Goal: Information Seeking & Learning: Learn about a topic

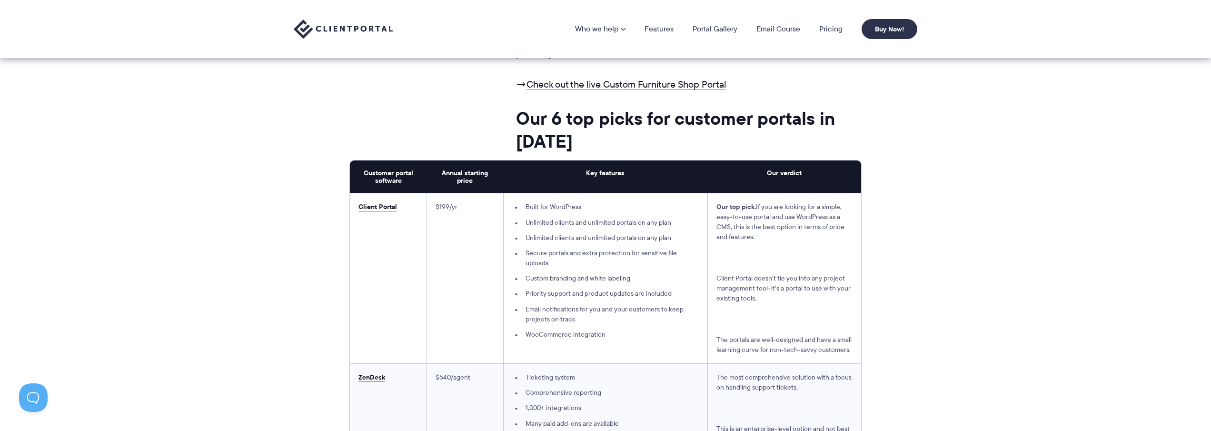
scroll to position [2333, 0]
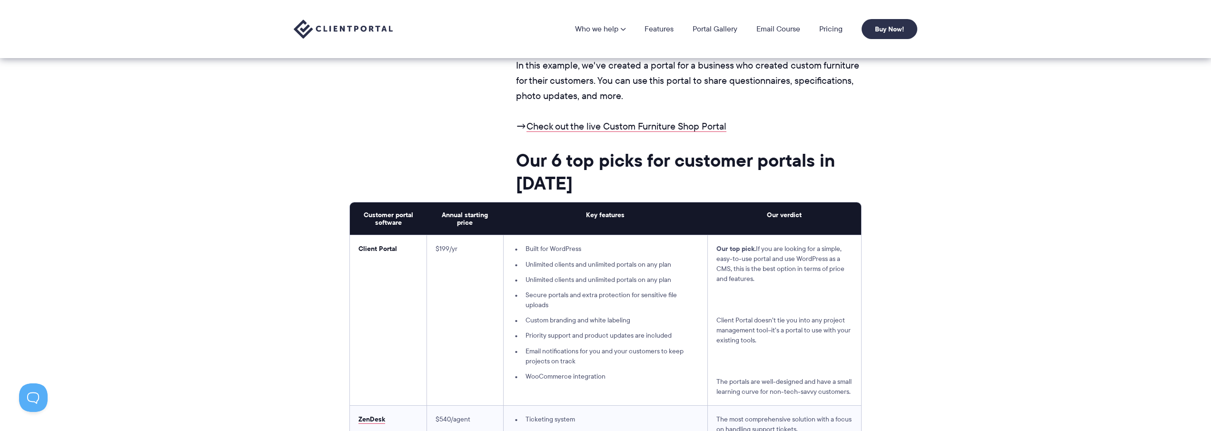
click at [381, 247] on link "Client Portal" at bounding box center [378, 248] width 39 height 10
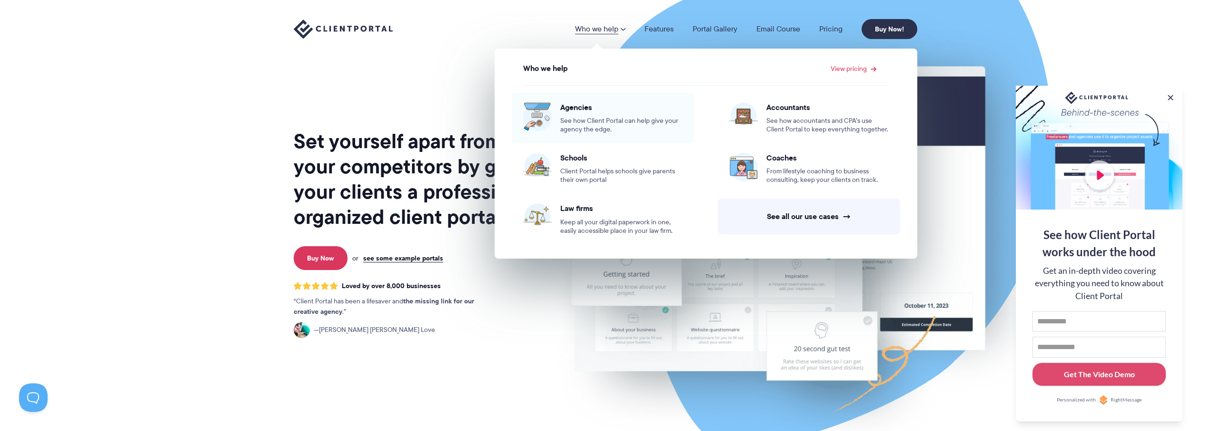
click at [576, 105] on span "Agencies" at bounding box center [621, 107] width 122 height 10
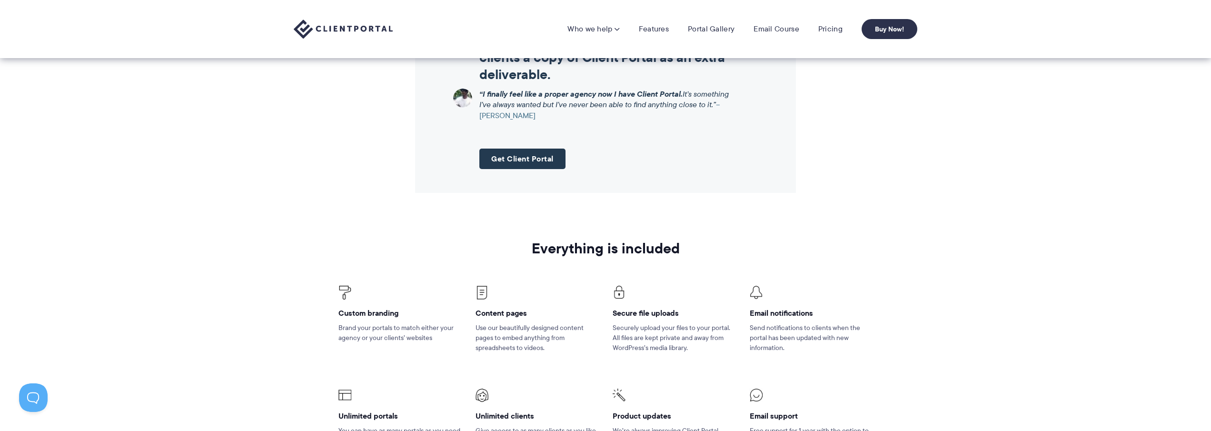
scroll to position [1190, 0]
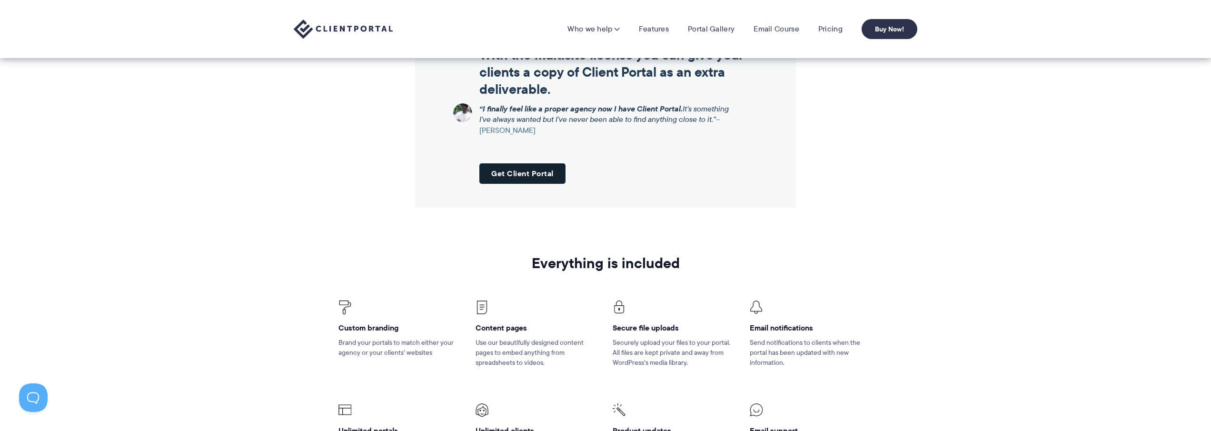
click at [522, 173] on link "Get Client Portal" at bounding box center [523, 173] width 86 height 20
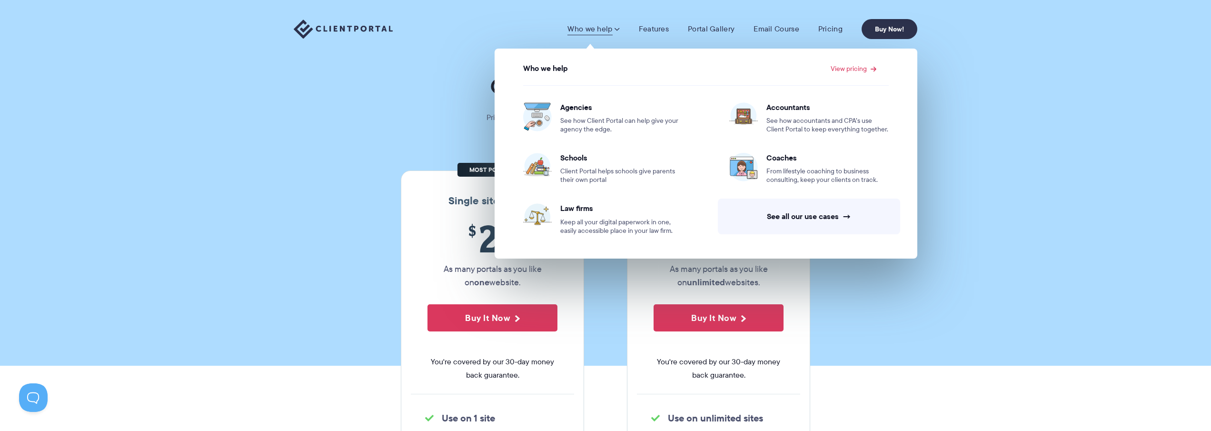
click at [392, 69] on section "Our Super Simple Pricing Pricing shouldn't be complicated. Straightforward plan…" at bounding box center [605, 183] width 1211 height 366
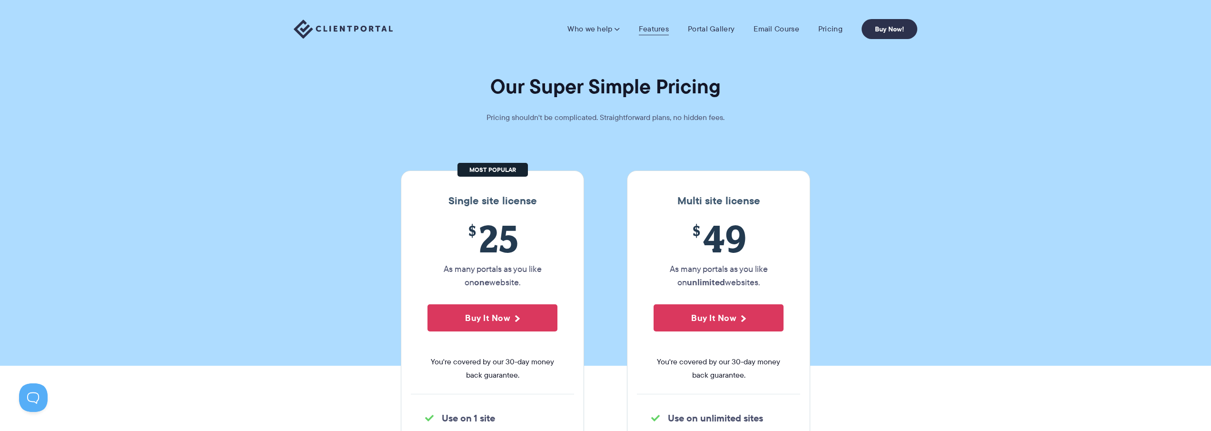
click at [661, 30] on link "Features" at bounding box center [654, 29] width 30 height 10
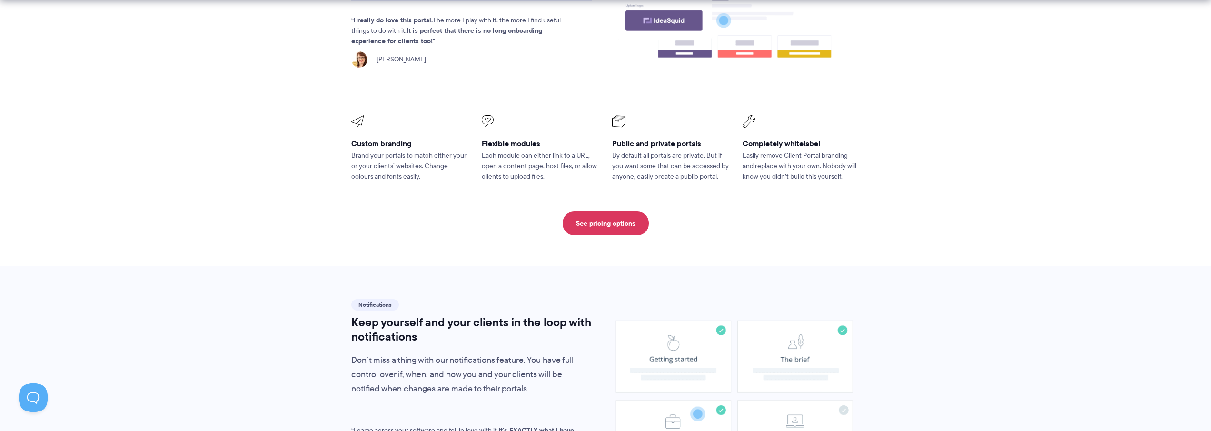
scroll to position [476, 0]
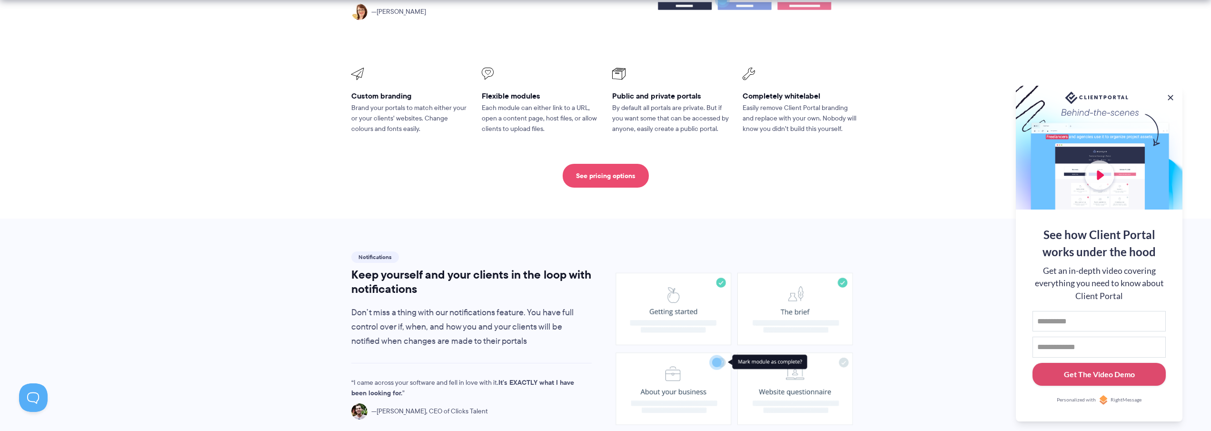
click at [606, 164] on link "See pricing options" at bounding box center [606, 176] width 86 height 24
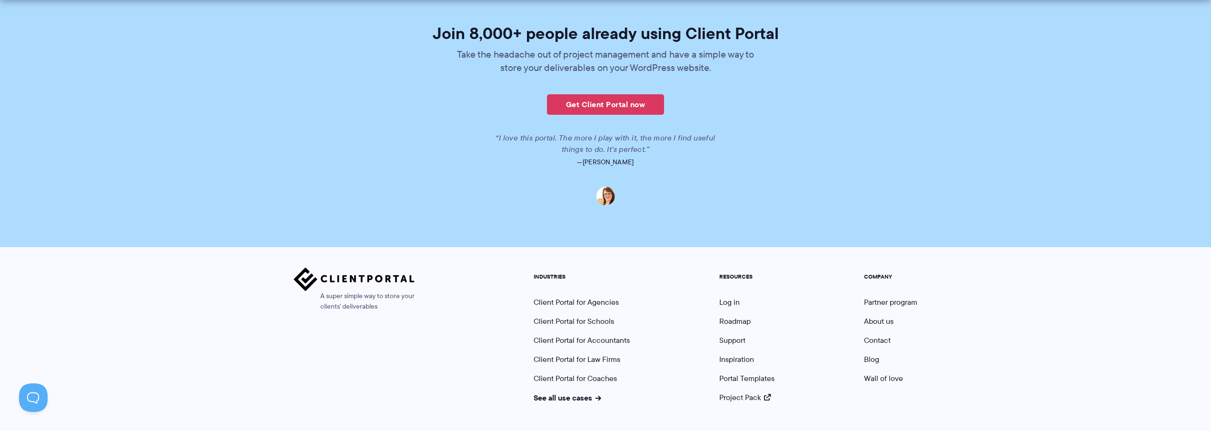
scroll to position [2329, 0]
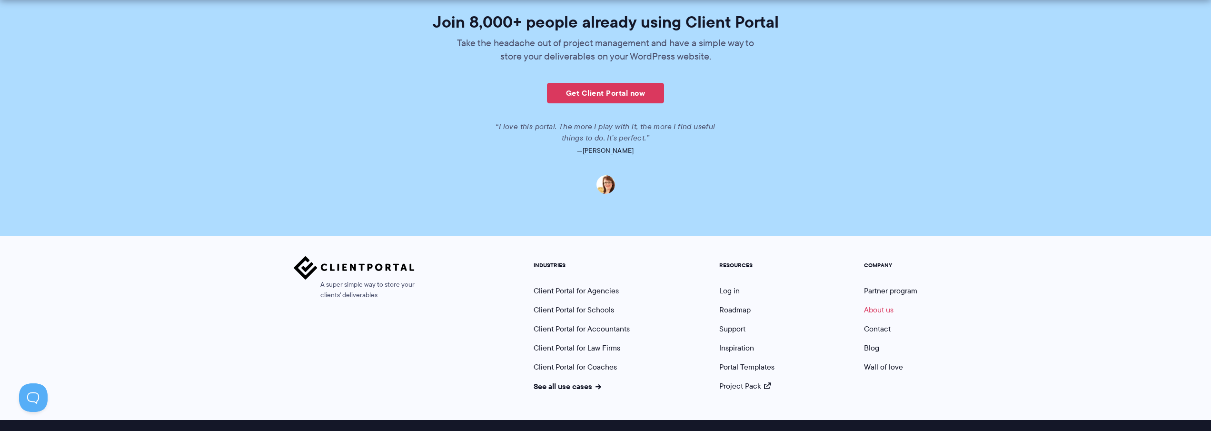
click at [883, 304] on link "About us" at bounding box center [879, 309] width 30 height 11
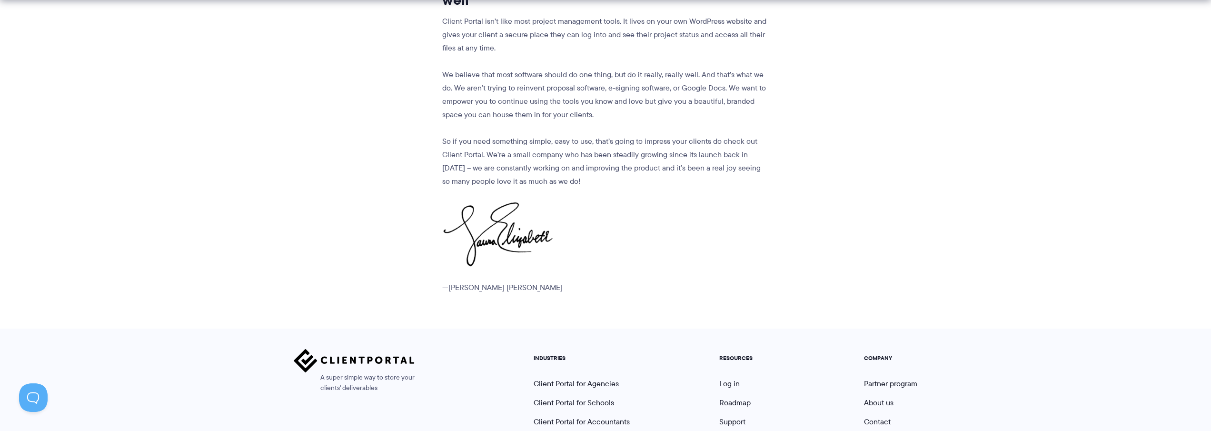
scroll to position [1198, 0]
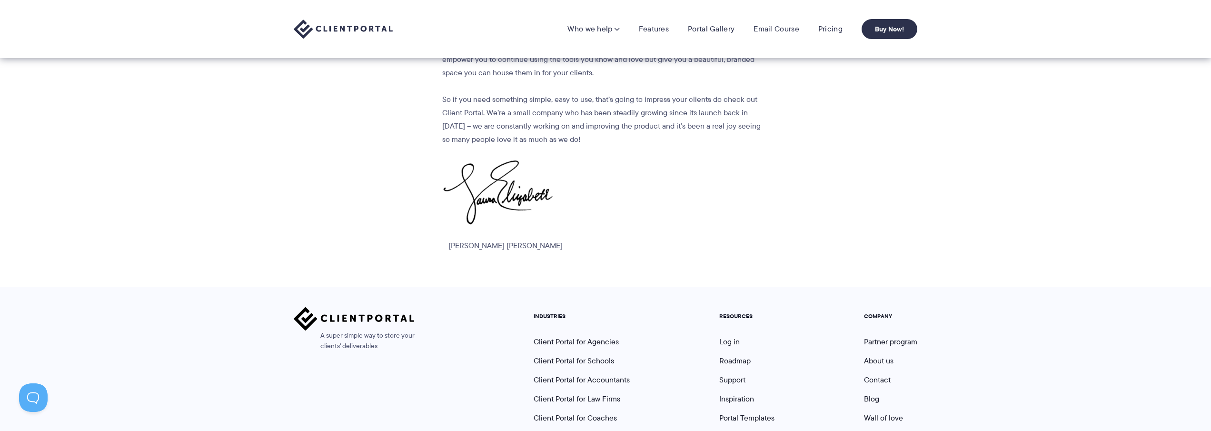
click at [573, 363] on ul "INDUSTRIES Client Portal for Agencies Client Portal for Schools Client Portal f…" at bounding box center [582, 378] width 110 height 130
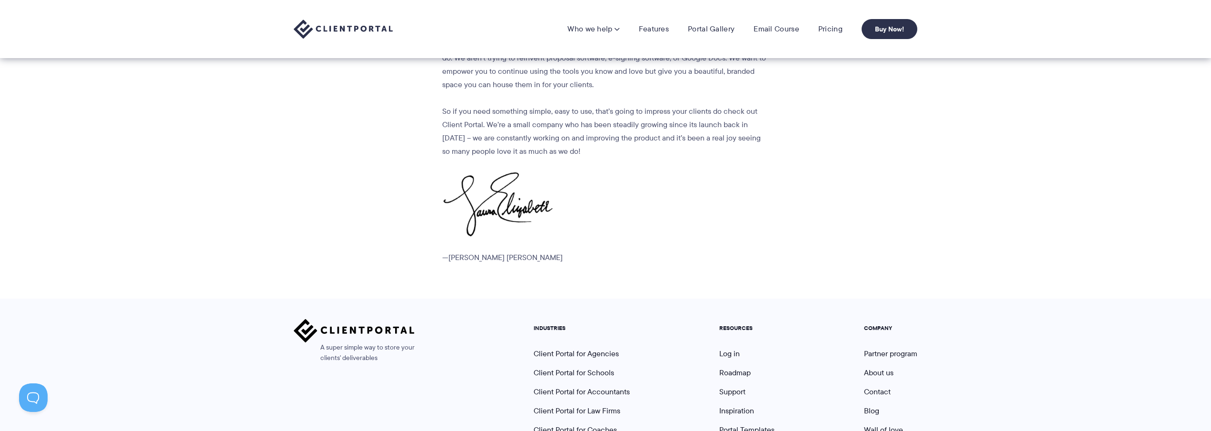
click at [562, 420] on div "A super simple way to store your clients' deliverables INDUSTRIES Client Portal…" at bounding box center [605, 391] width 1211 height 184
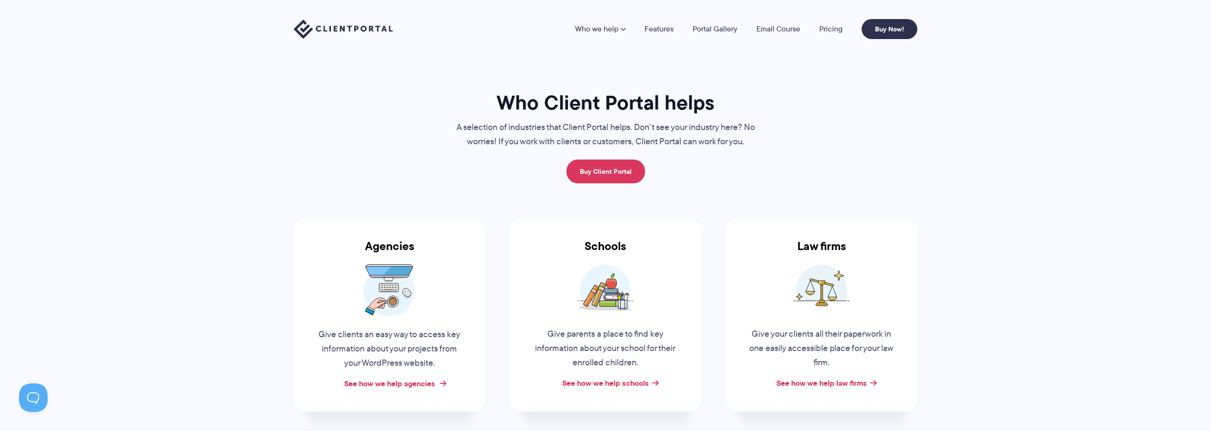
click at [400, 385] on link "See how we help agencies" at bounding box center [389, 383] width 91 height 11
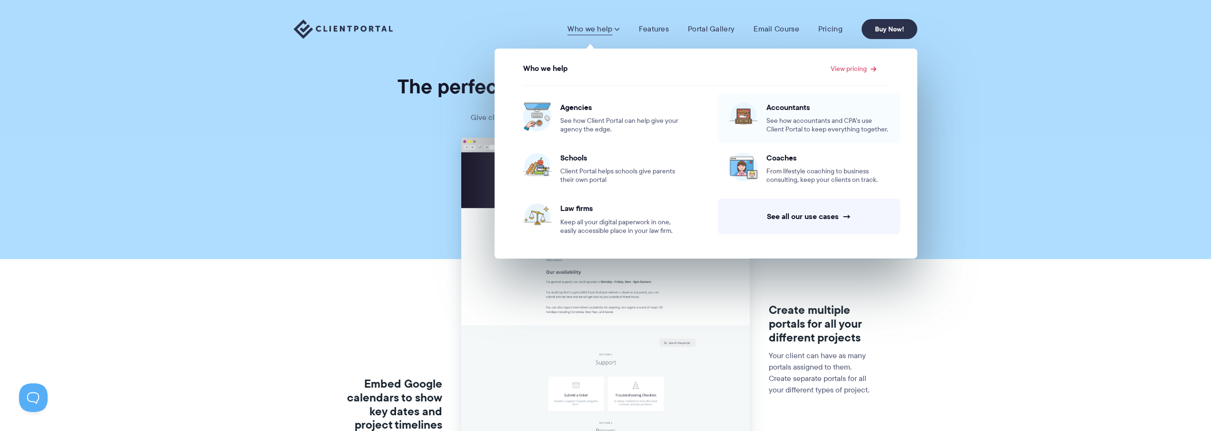
click at [791, 107] on span "Accountants" at bounding box center [828, 107] width 122 height 10
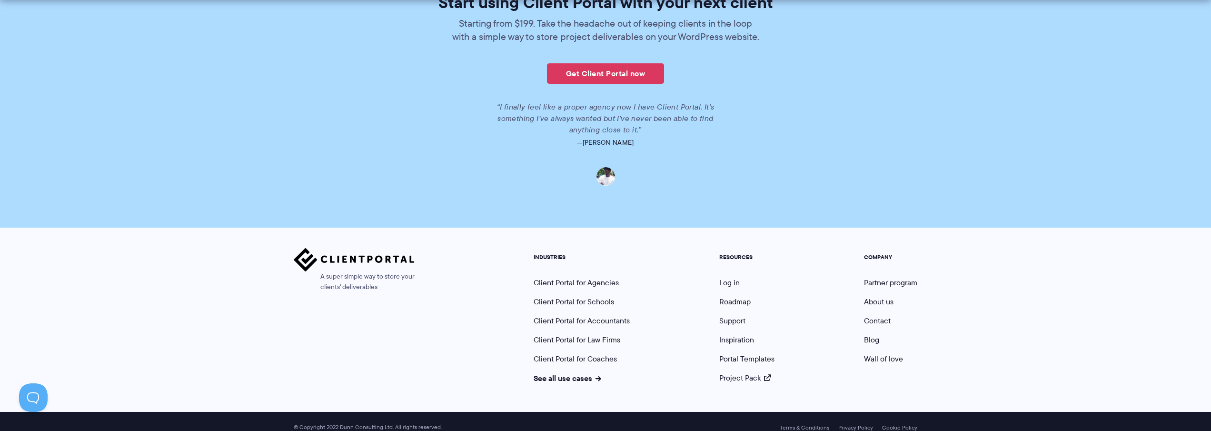
scroll to position [2139, 0]
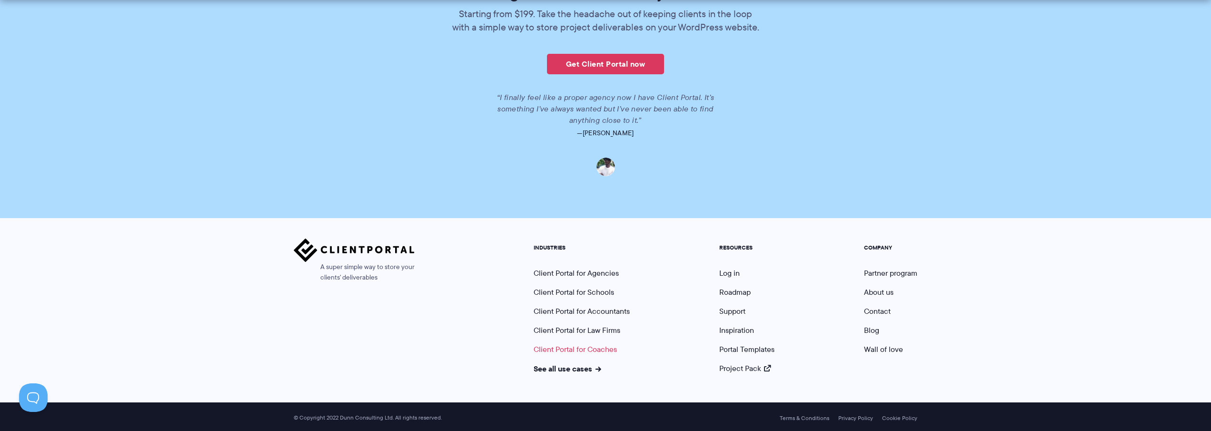
click at [582, 346] on link "Client Portal for Coaches" at bounding box center [575, 349] width 83 height 11
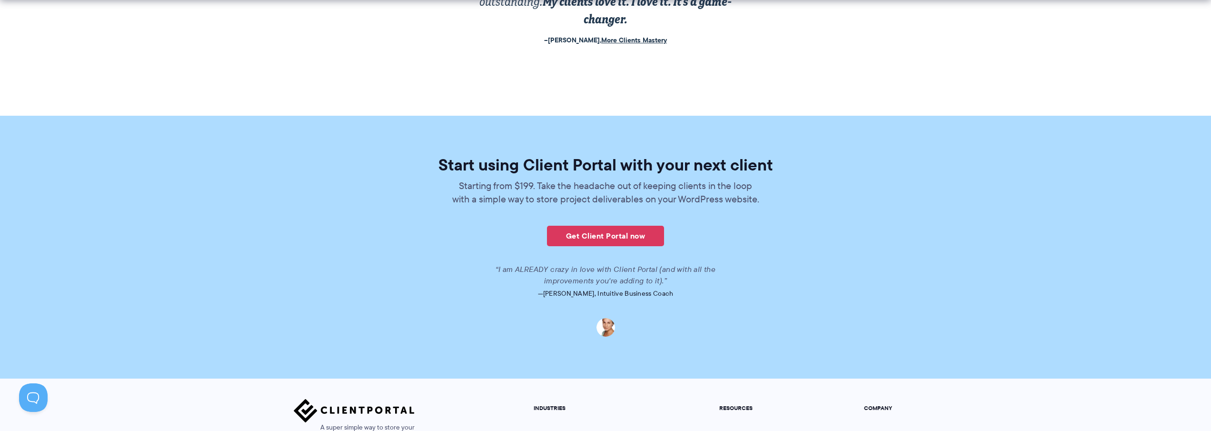
scroll to position [2275, 0]
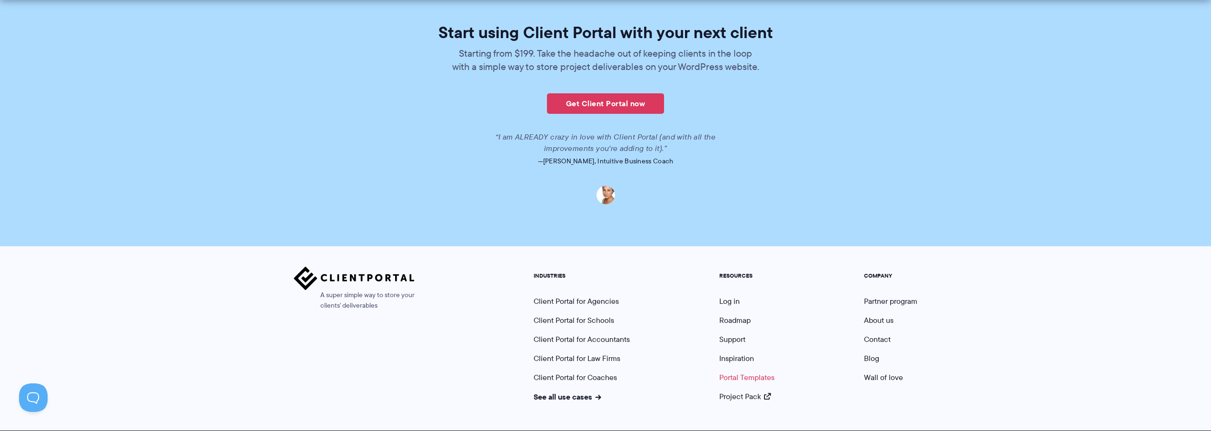
click at [747, 372] on link "Portal Templates" at bounding box center [747, 377] width 55 height 11
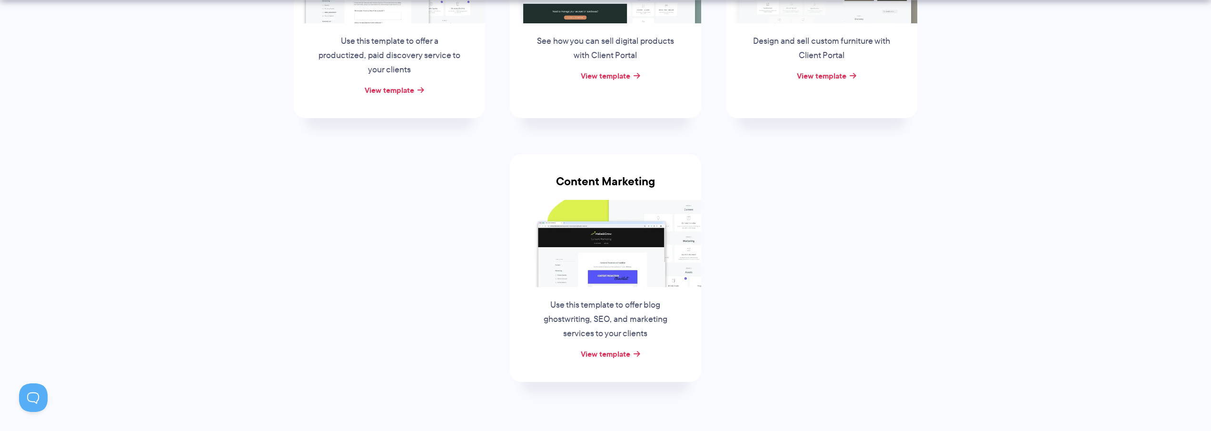
scroll to position [333, 0]
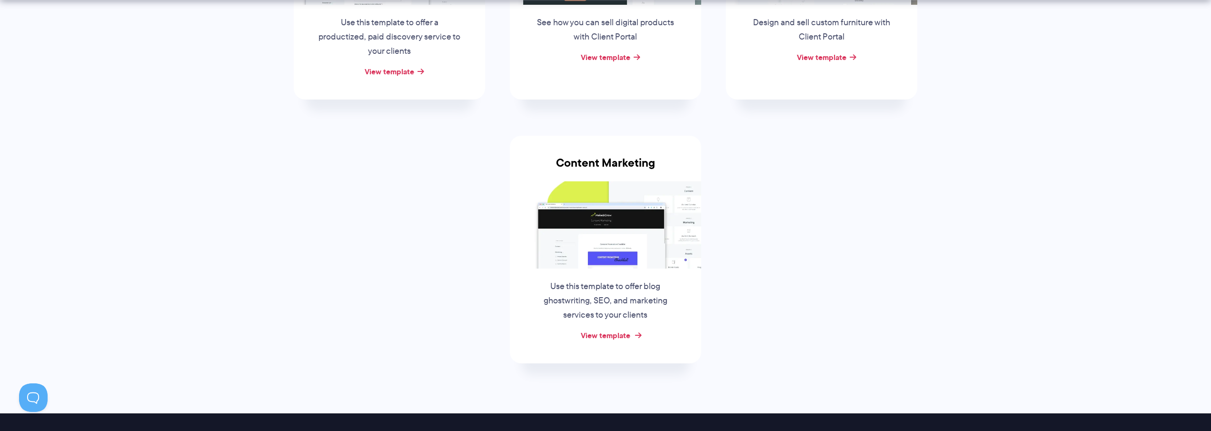
click at [608, 334] on link "View template" at bounding box center [606, 335] width 50 height 11
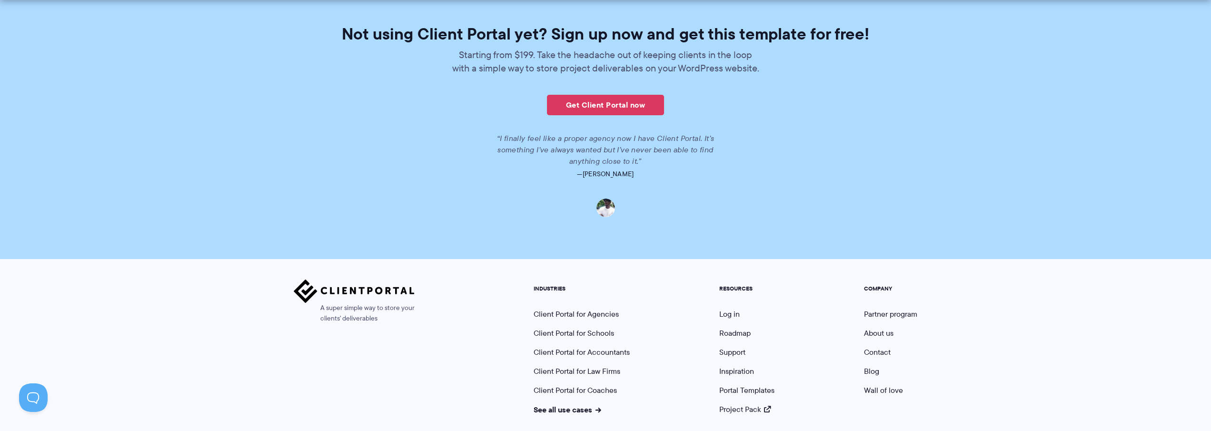
scroll to position [1376, 0]
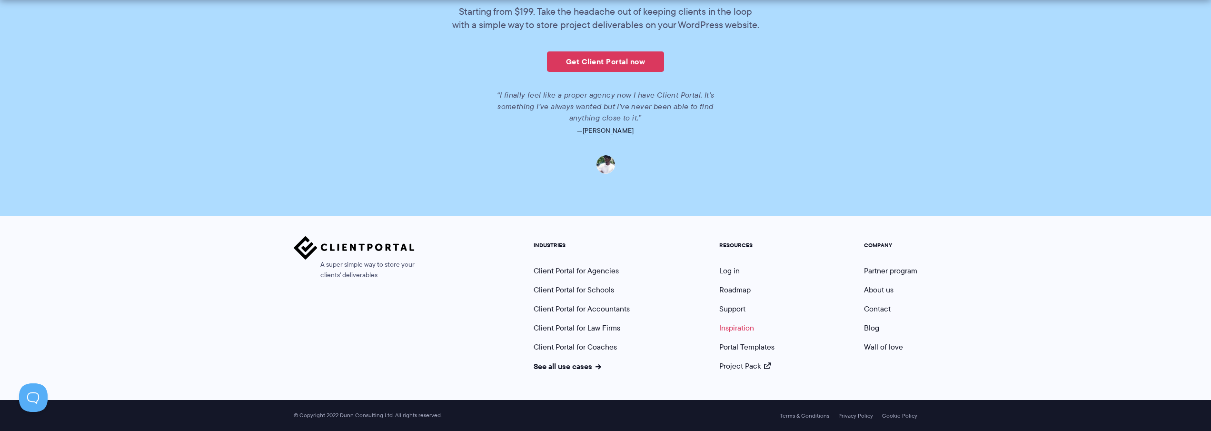
click at [737, 328] on link "Inspiration" at bounding box center [737, 327] width 35 height 11
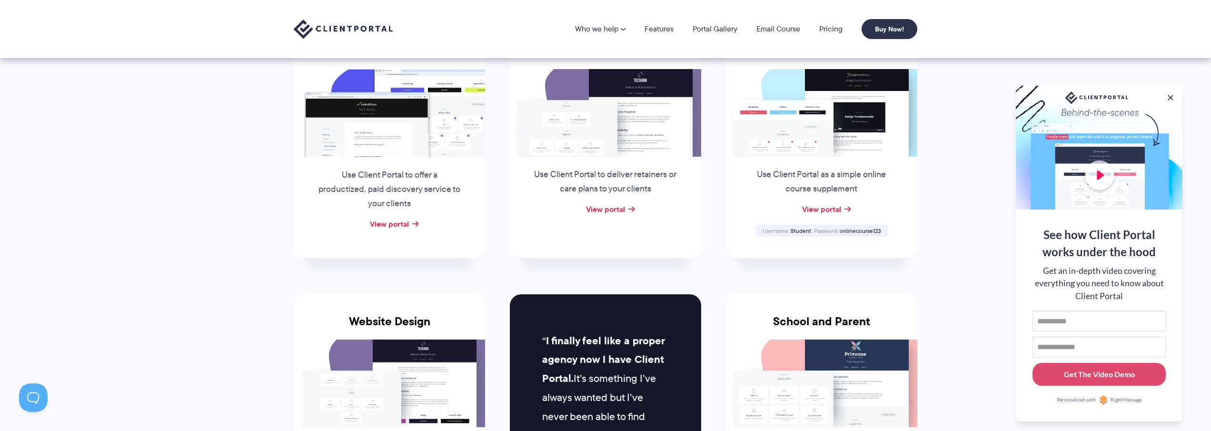
scroll to position [95, 0]
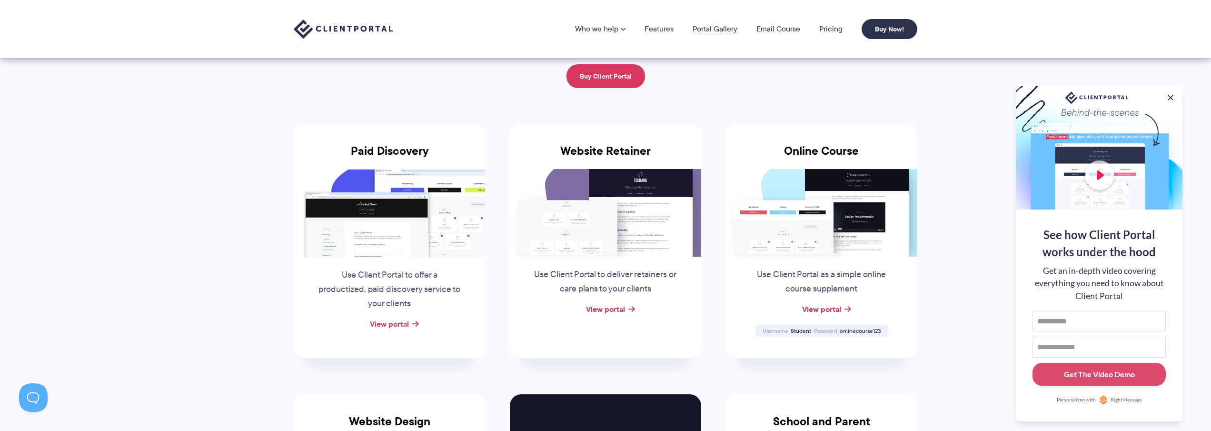
click at [725, 29] on link "Portal Gallery" at bounding box center [715, 29] width 45 height 8
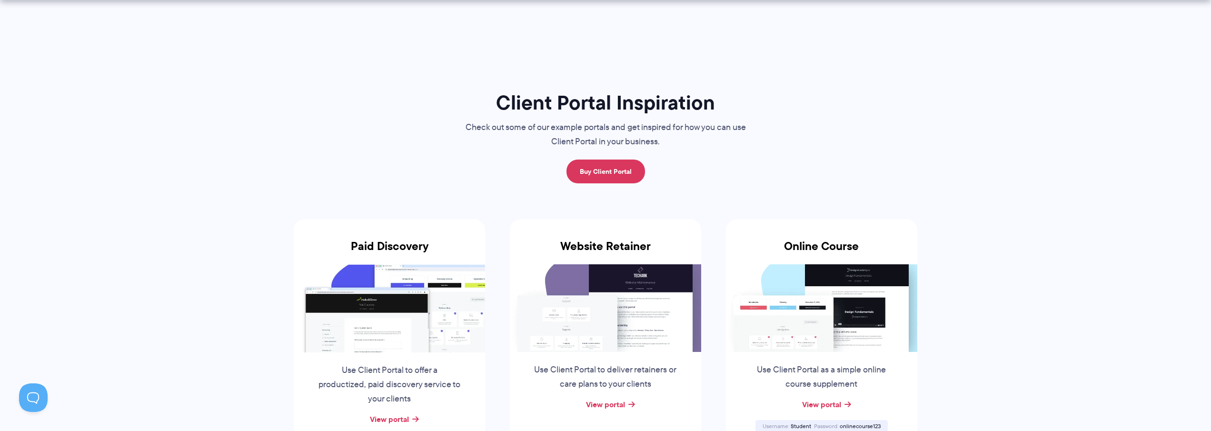
scroll to position [95, 0]
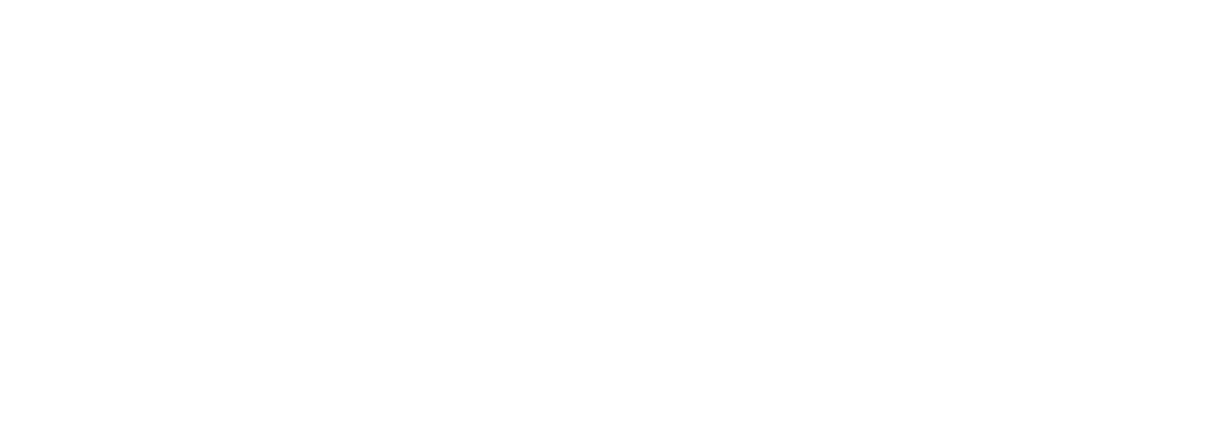
scroll to position [1152, 0]
